Goal: Information Seeking & Learning: Learn about a topic

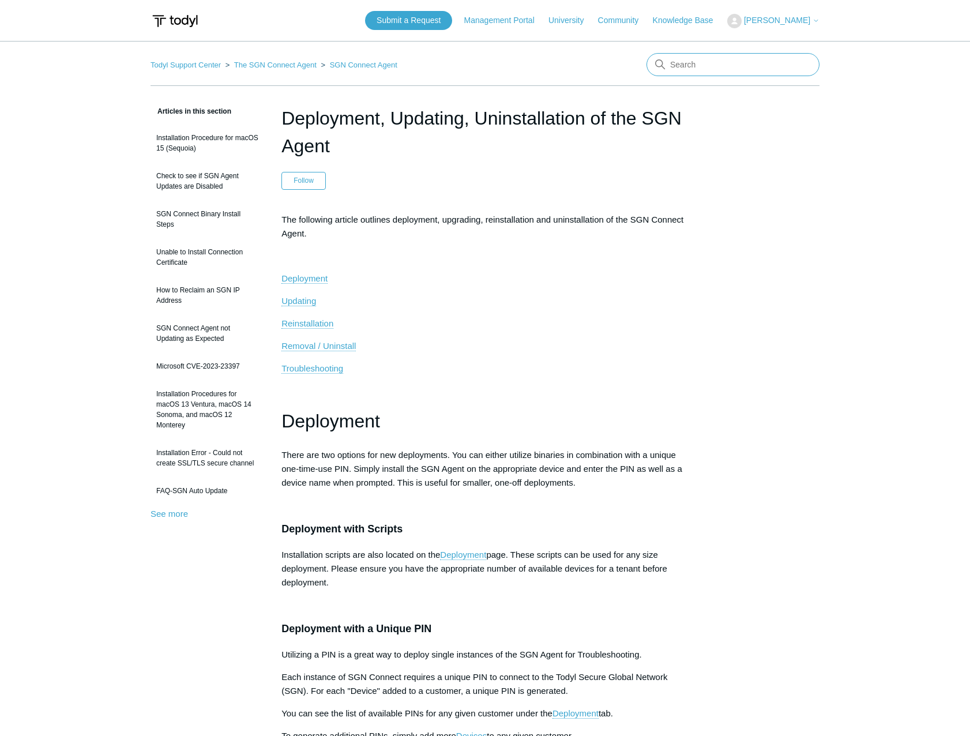
click at [710, 63] on input "Search" at bounding box center [732, 64] width 173 height 23
type input "Elastic"
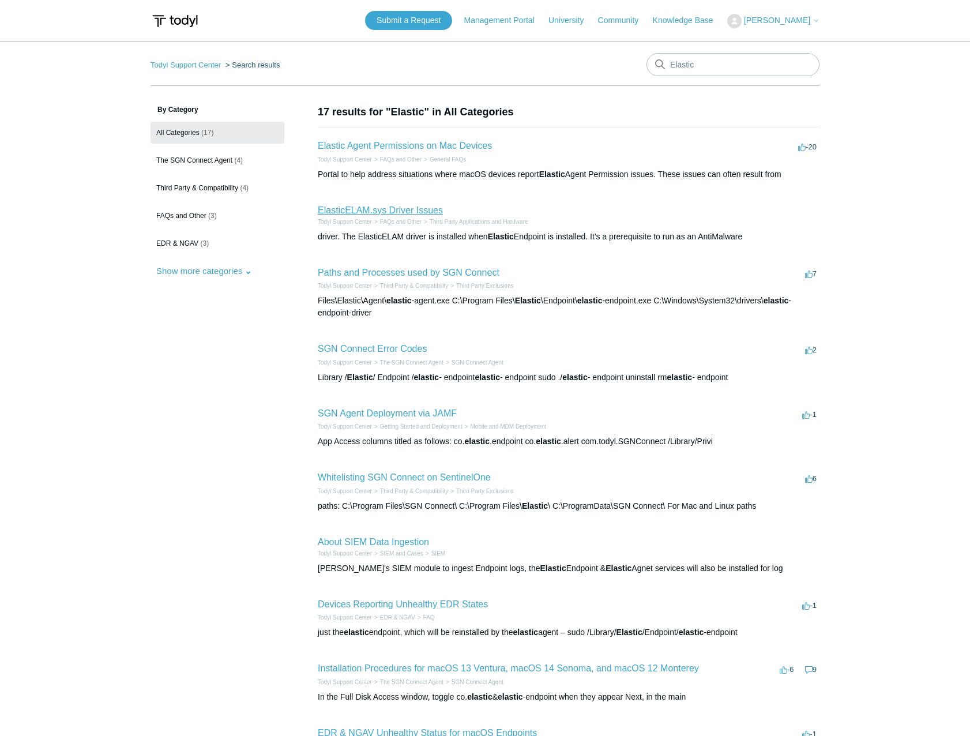
click at [403, 208] on link "ElasticELAM.sys Driver Issues" at bounding box center [380, 210] width 125 height 10
click at [481, 267] on link "Paths and Processes used by SGN Connect" at bounding box center [409, 272] width 182 height 10
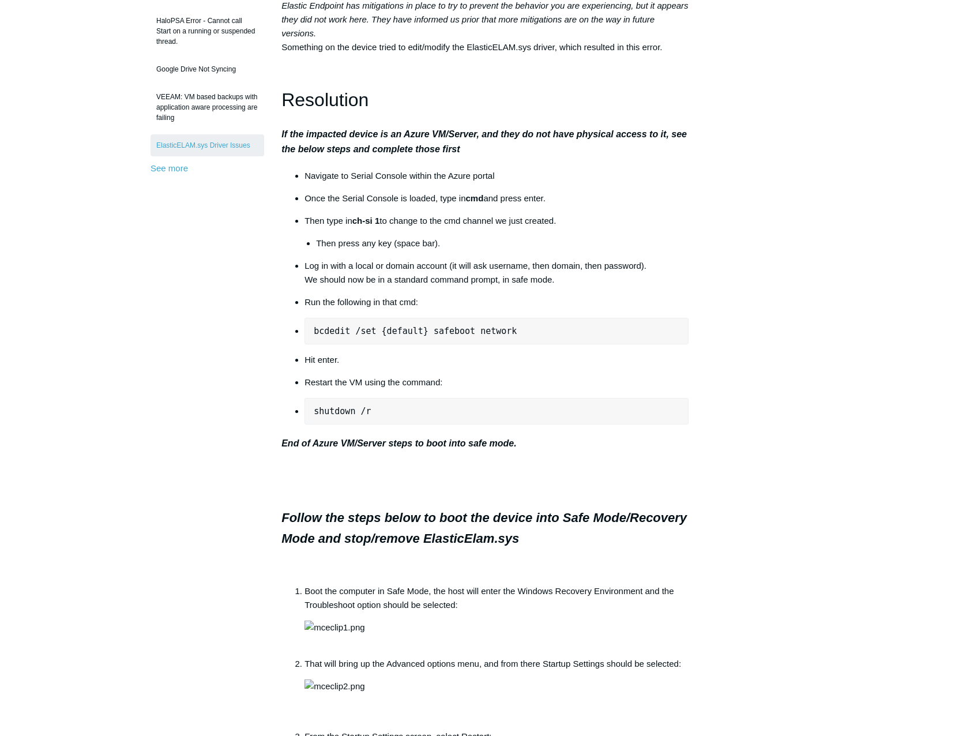
scroll to position [346, 0]
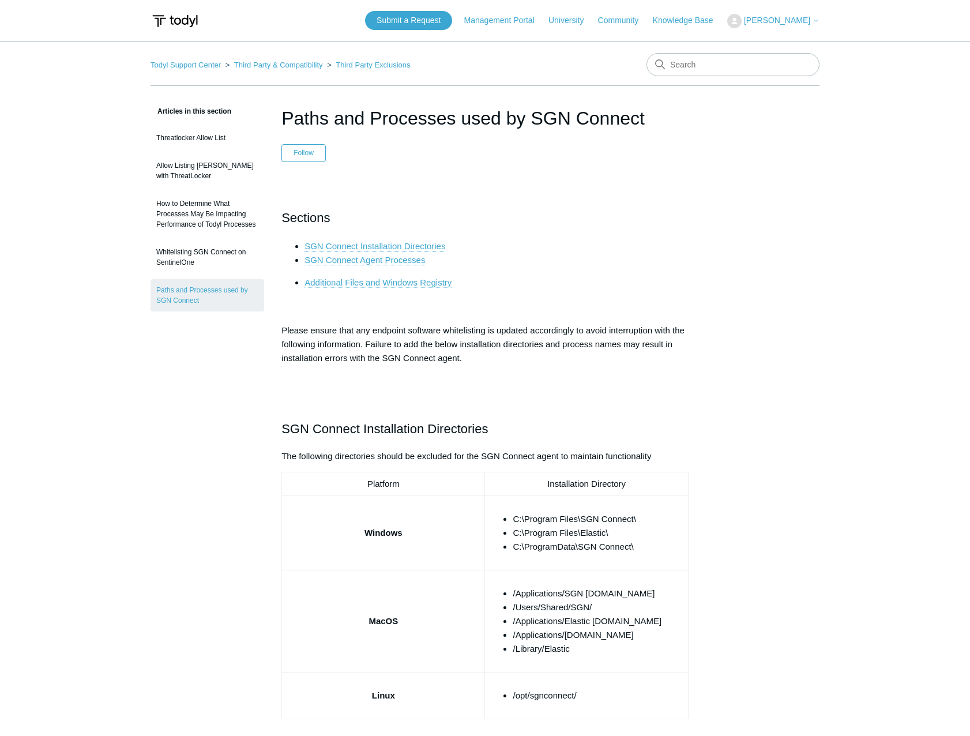
click at [382, 286] on link "Additional Files and Windows Registry" at bounding box center [377, 282] width 147 height 10
